Goal: Information Seeking & Learning: Obtain resource

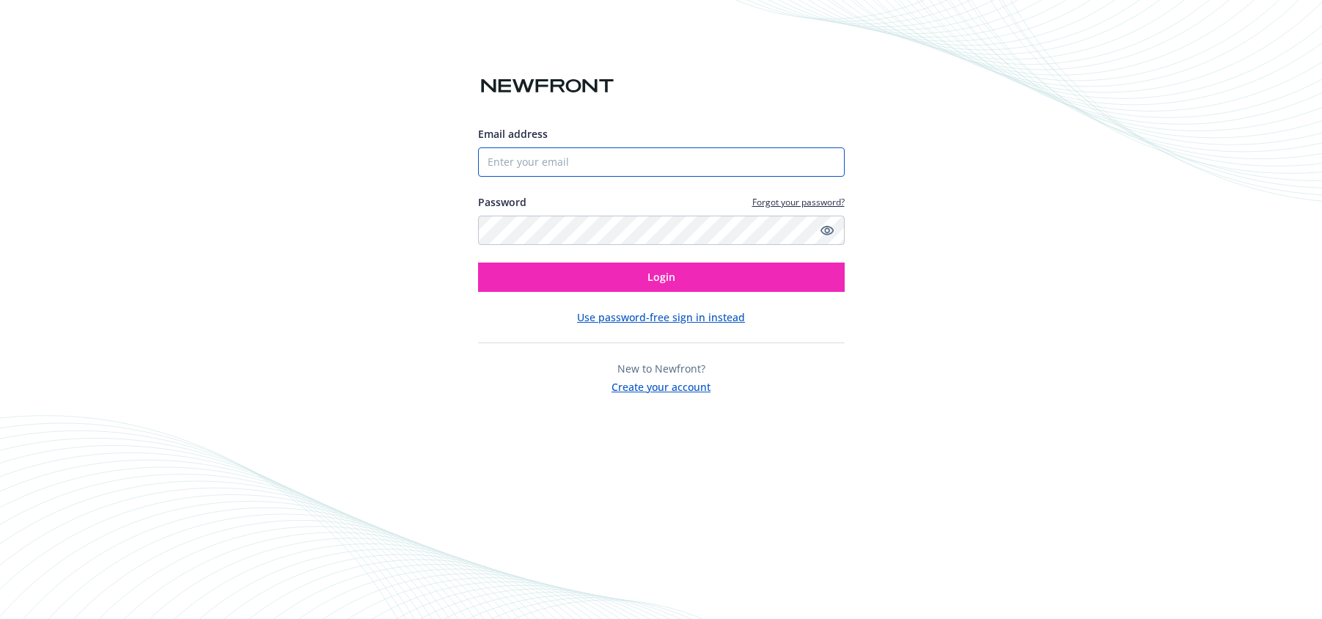
click at [551, 160] on input "Email address" at bounding box center [661, 161] width 367 height 29
type input "[PERSON_NAME][EMAIL_ADDRESS][PERSON_NAME][DOMAIN_NAME]"
click at [478, 262] on button "Login" at bounding box center [661, 276] width 367 height 29
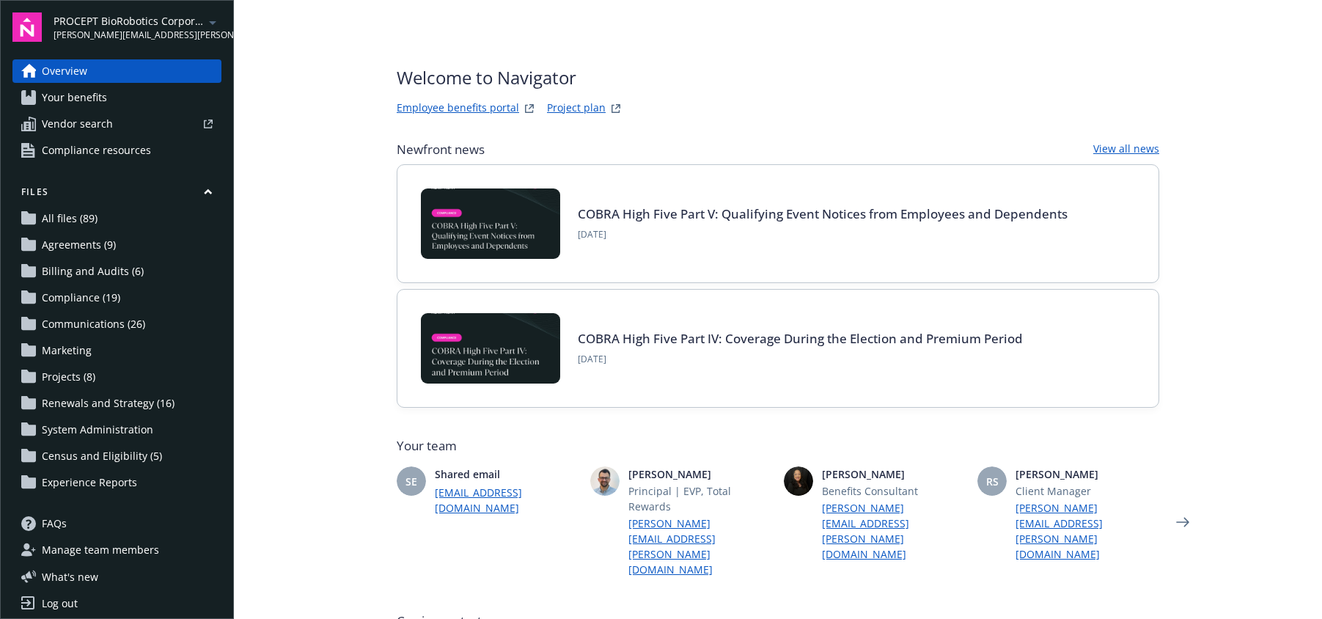
click at [120, 98] on link "Your benefits" at bounding box center [116, 97] width 209 height 23
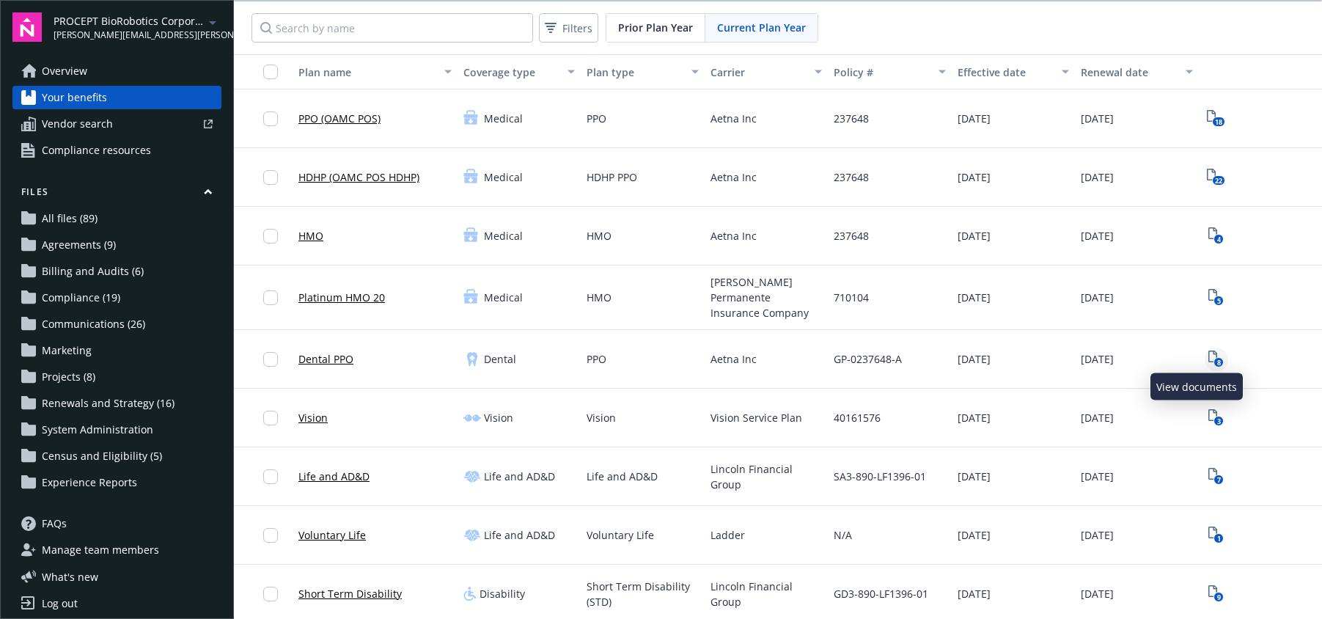
click at [1208, 350] on icon "8" at bounding box center [1215, 358] width 15 height 17
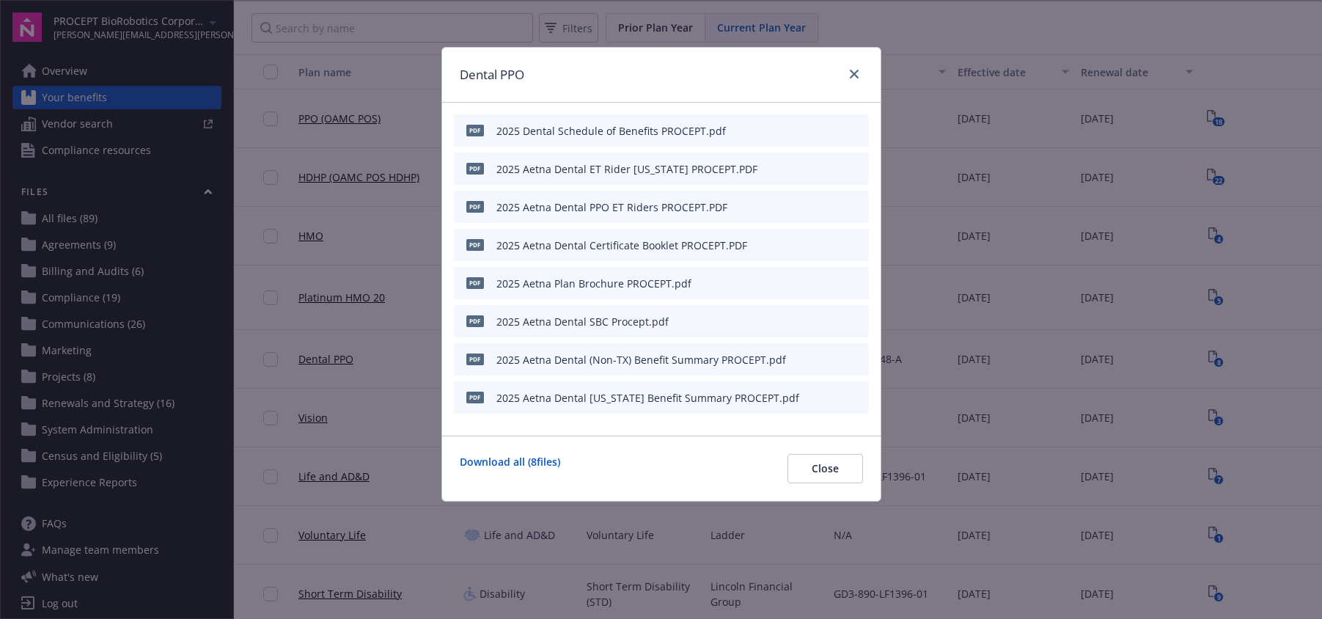
click at [850, 131] on icon "preview file" at bounding box center [854, 130] width 13 height 10
click at [851, 392] on icon "preview file" at bounding box center [854, 396] width 13 height 10
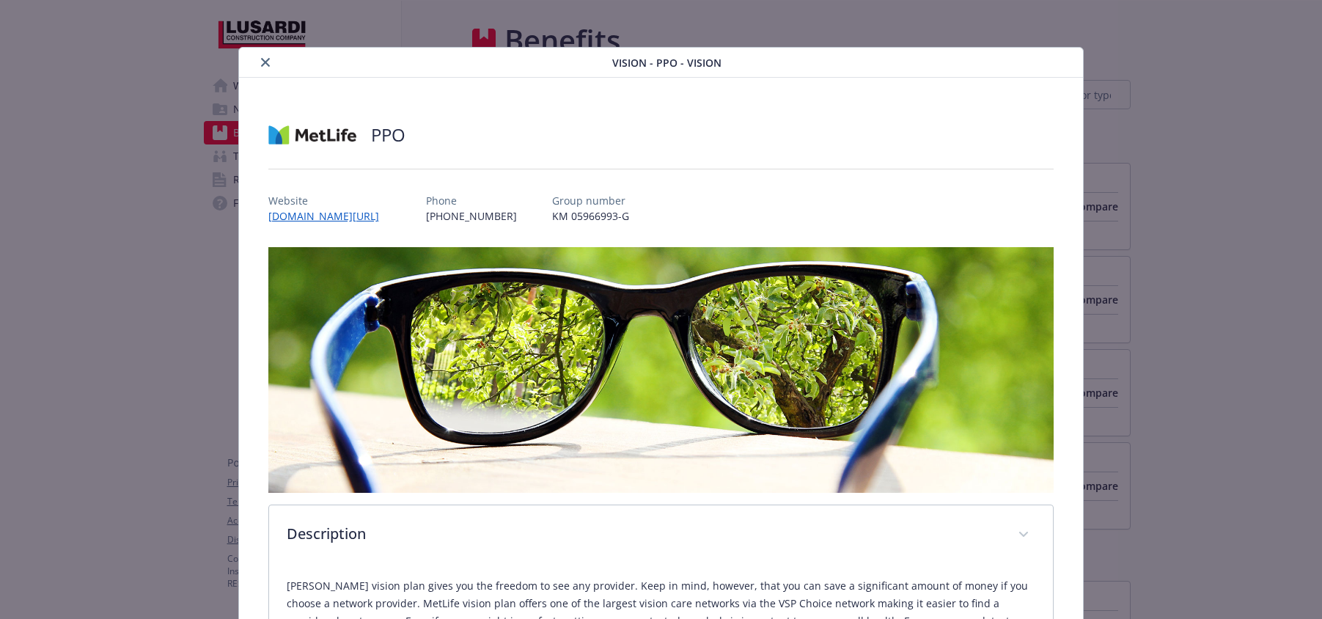
scroll to position [616, 0]
